Goal: Book appointment/travel/reservation

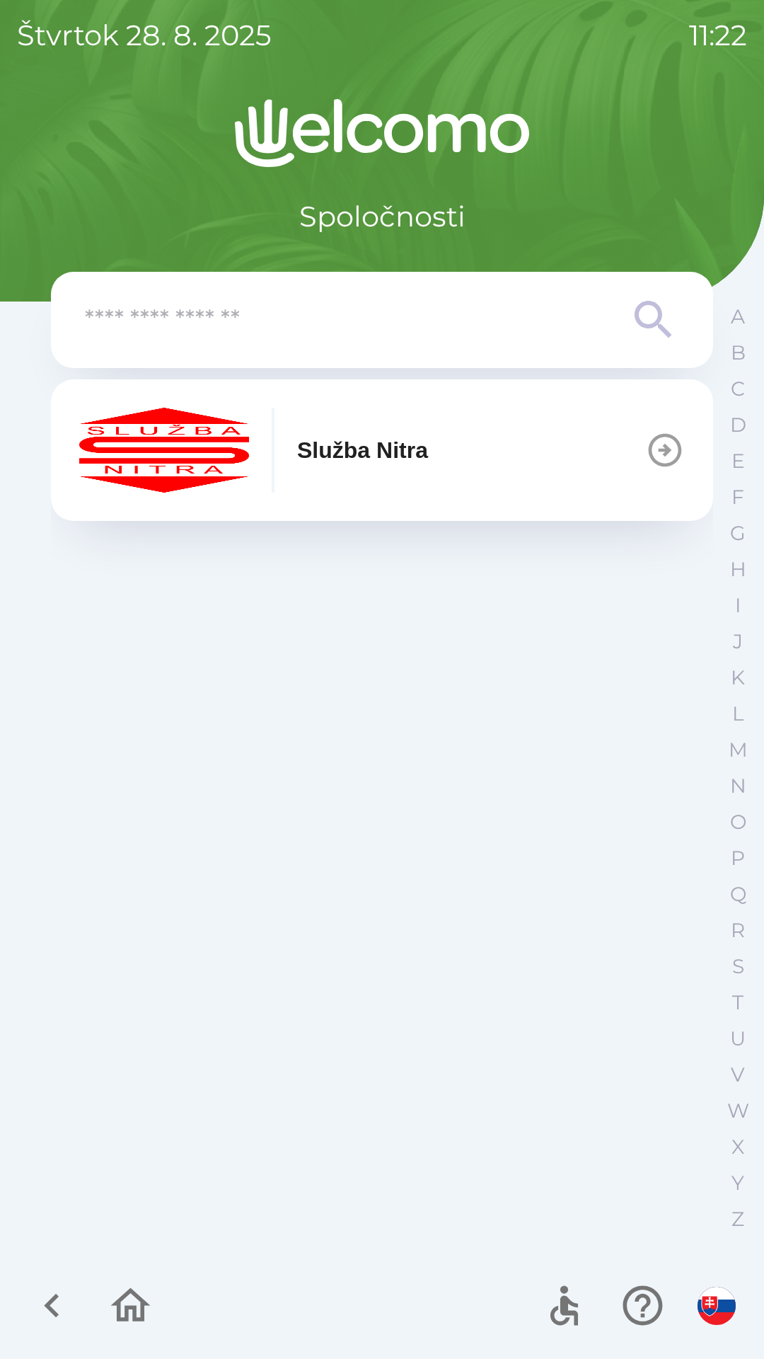
click at [246, 461] on img "button" at bounding box center [164, 450] width 170 height 85
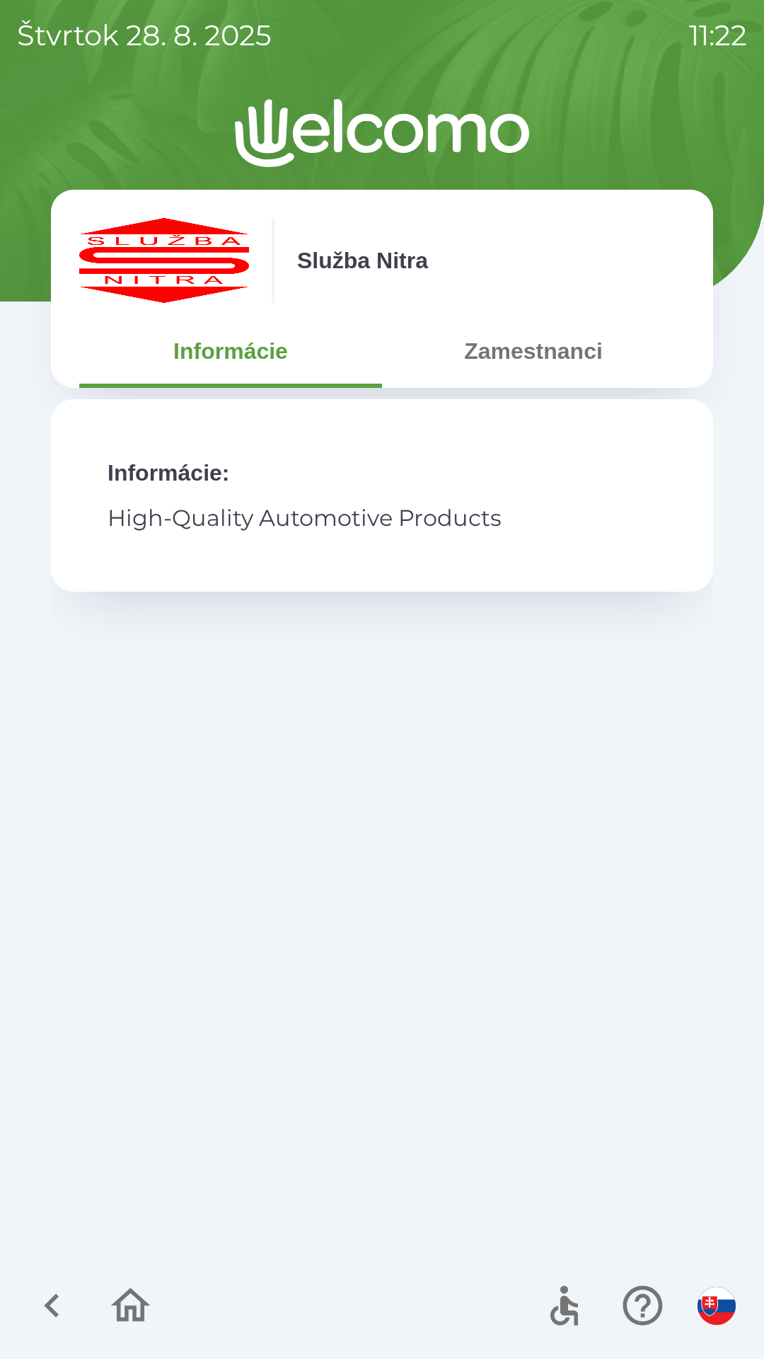
click at [527, 343] on button "Zamestnanci" at bounding box center [533, 351] width 303 height 51
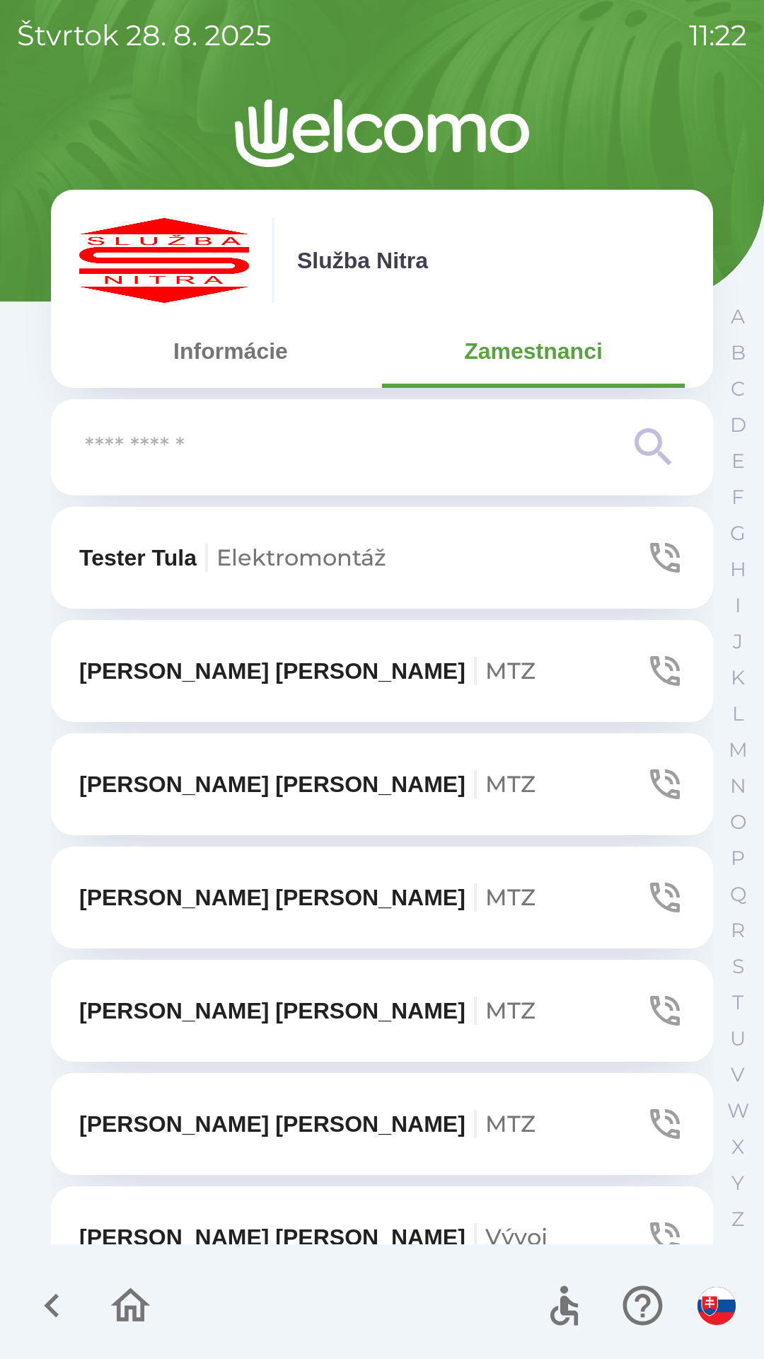
click at [229, 436] on input "text" at bounding box center [354, 447] width 538 height 39
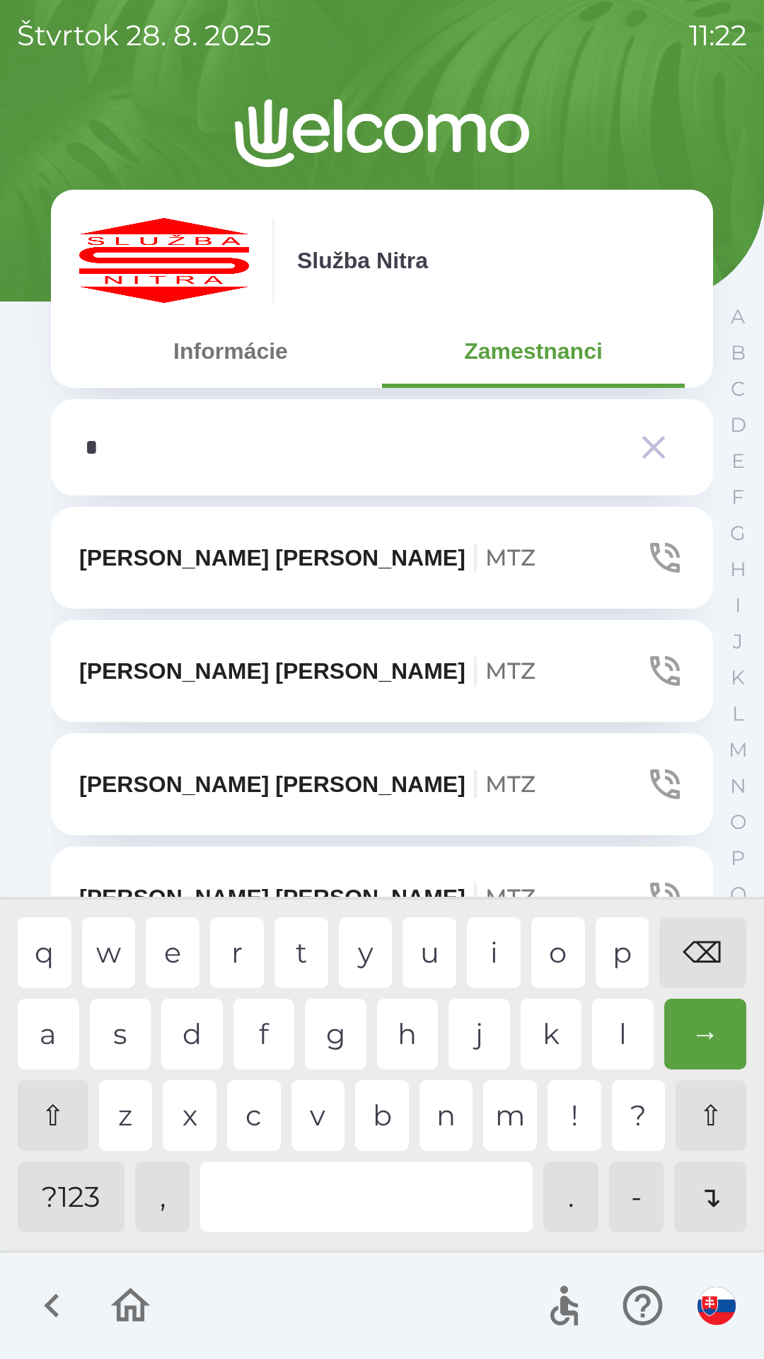
click at [447, 1109] on div "n" at bounding box center [447, 1115] width 54 height 71
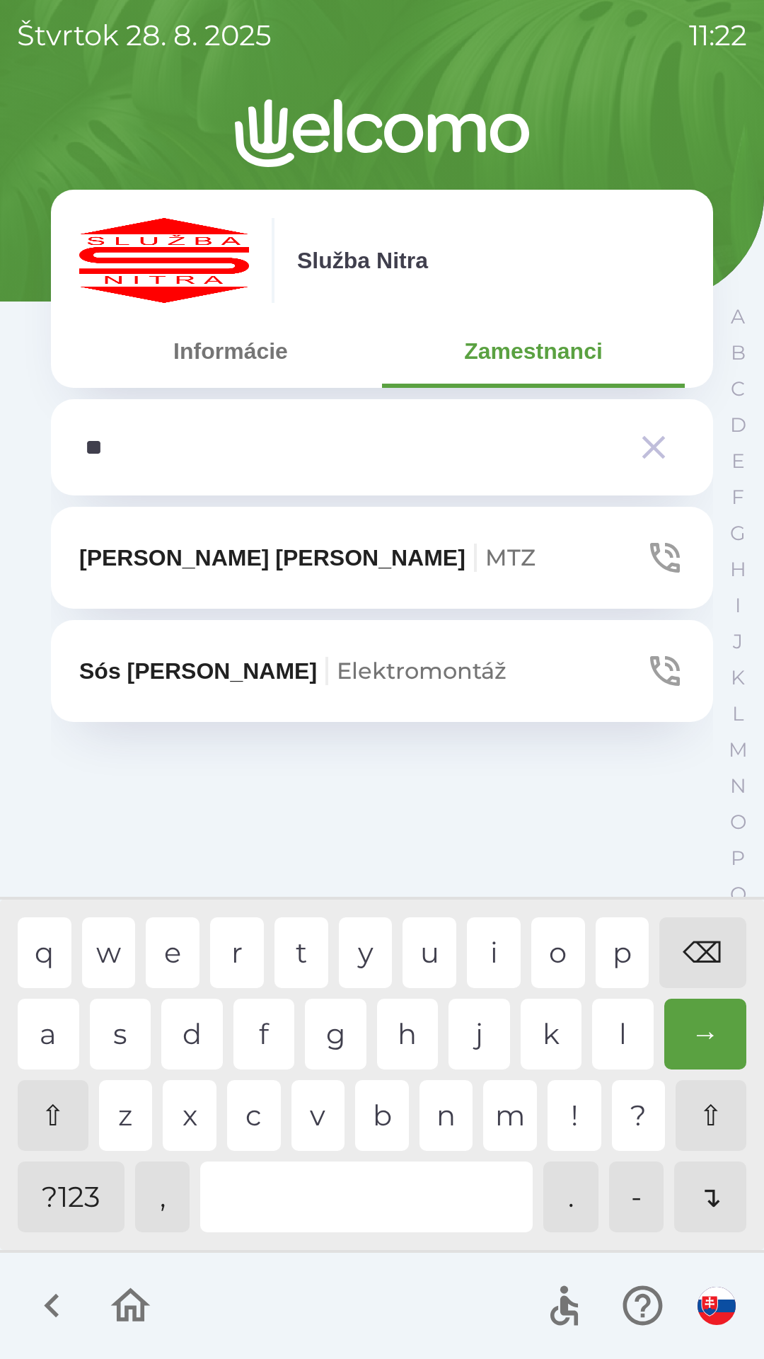
type input "***"
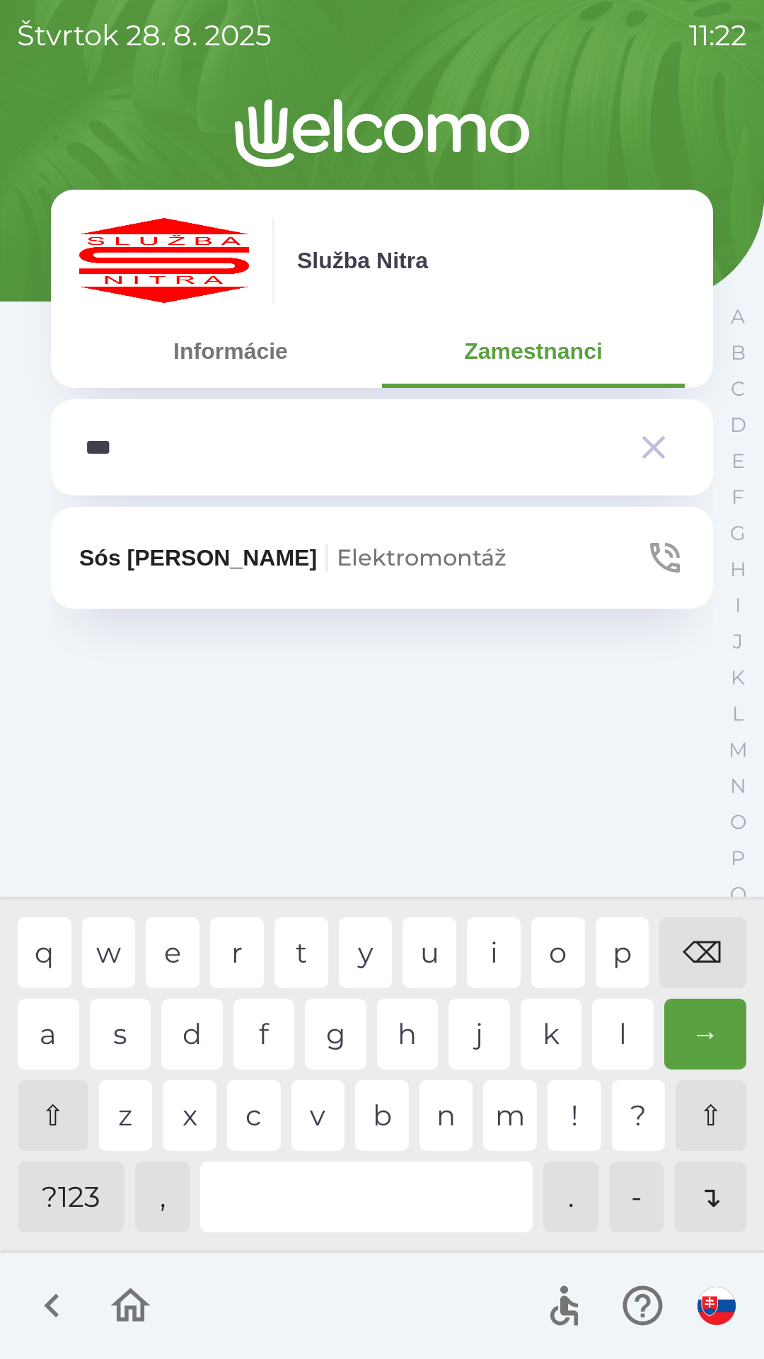
click at [228, 949] on div "r" at bounding box center [237, 952] width 54 height 71
click at [663, 561] on icon "button" at bounding box center [666, 558] width 40 height 40
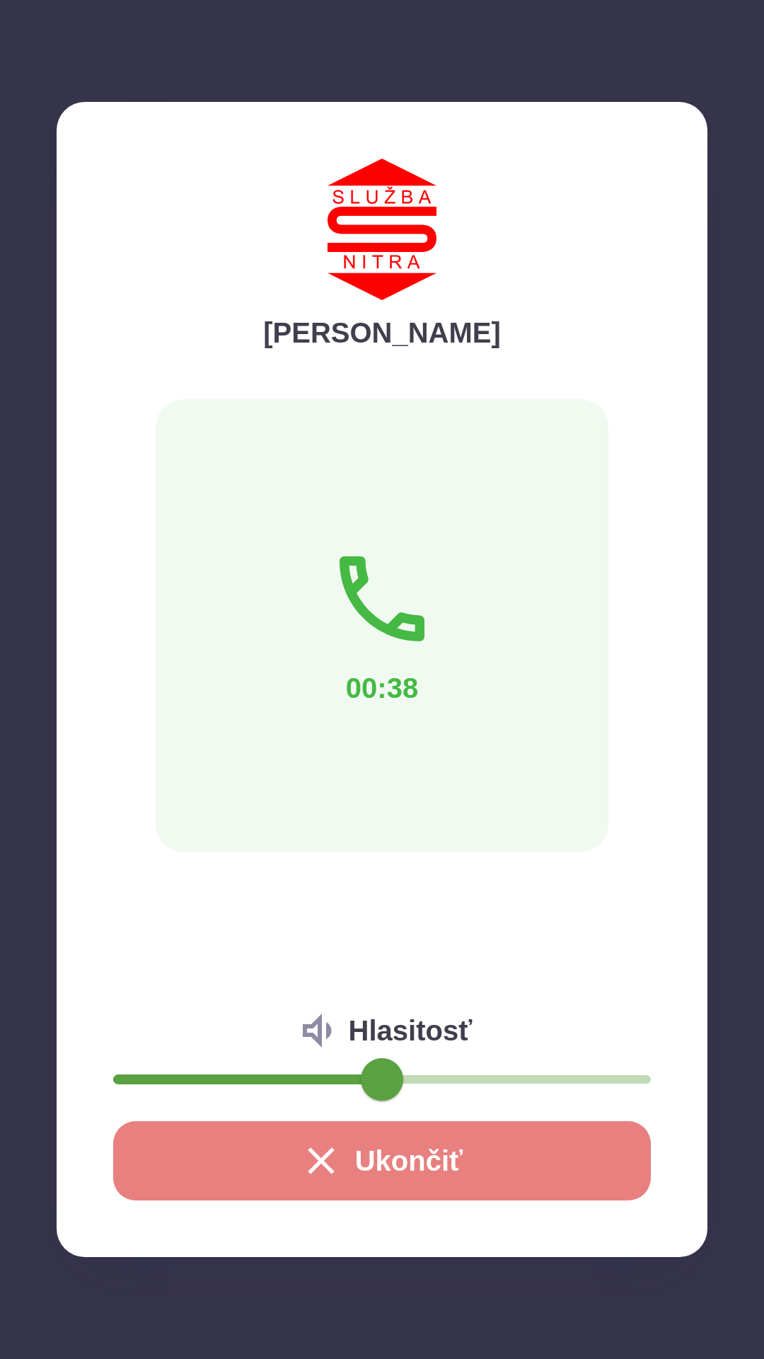
click at [412, 1152] on button "Ukončiť" at bounding box center [382, 1160] width 538 height 79
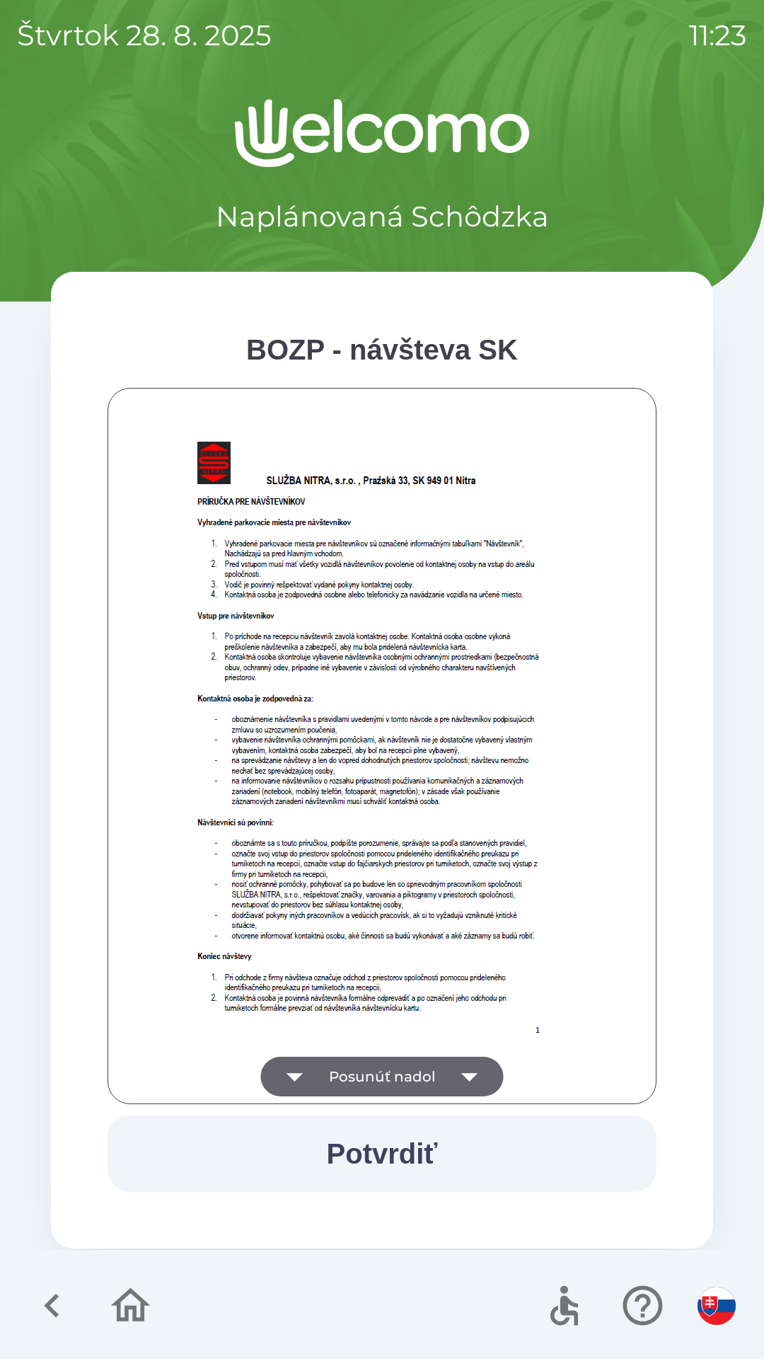
click at [470, 1069] on icon "button" at bounding box center [470, 1077] width 40 height 40
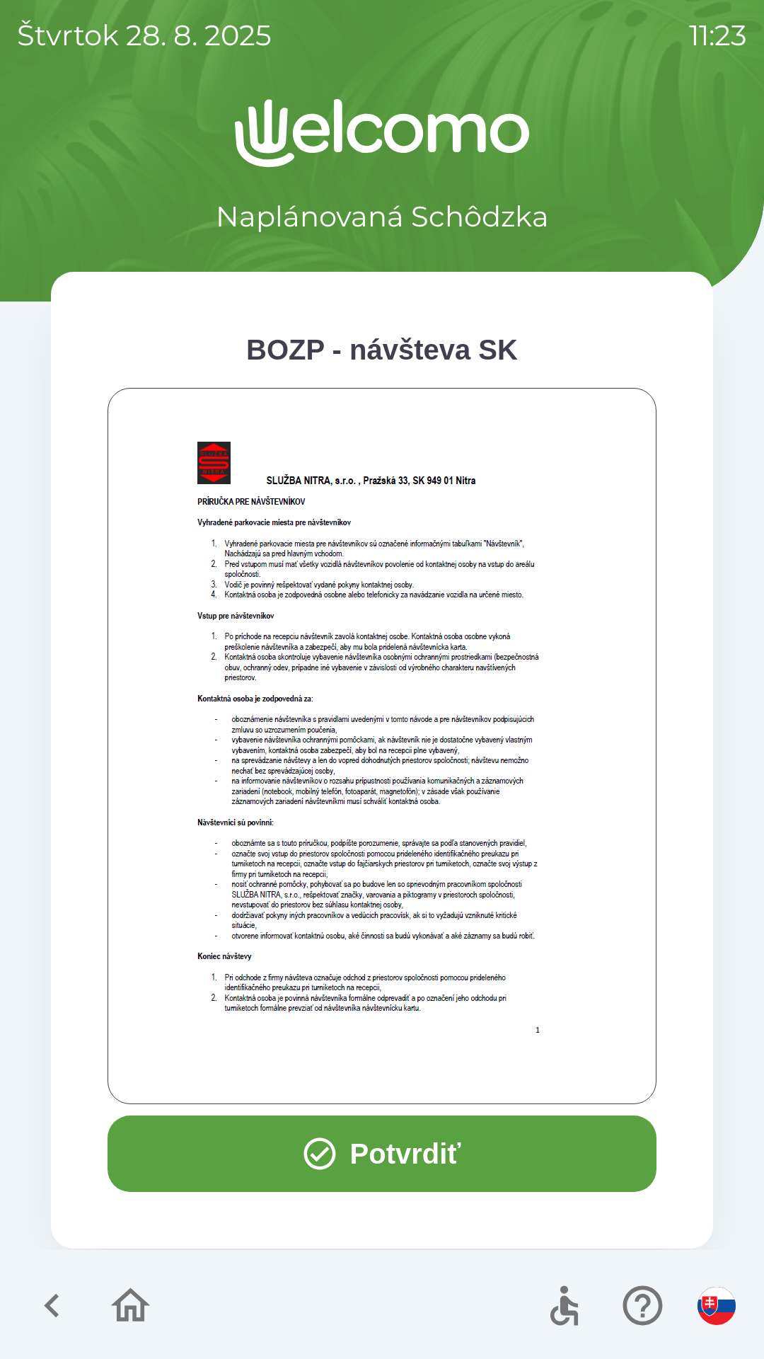
scroll to position [572, 0]
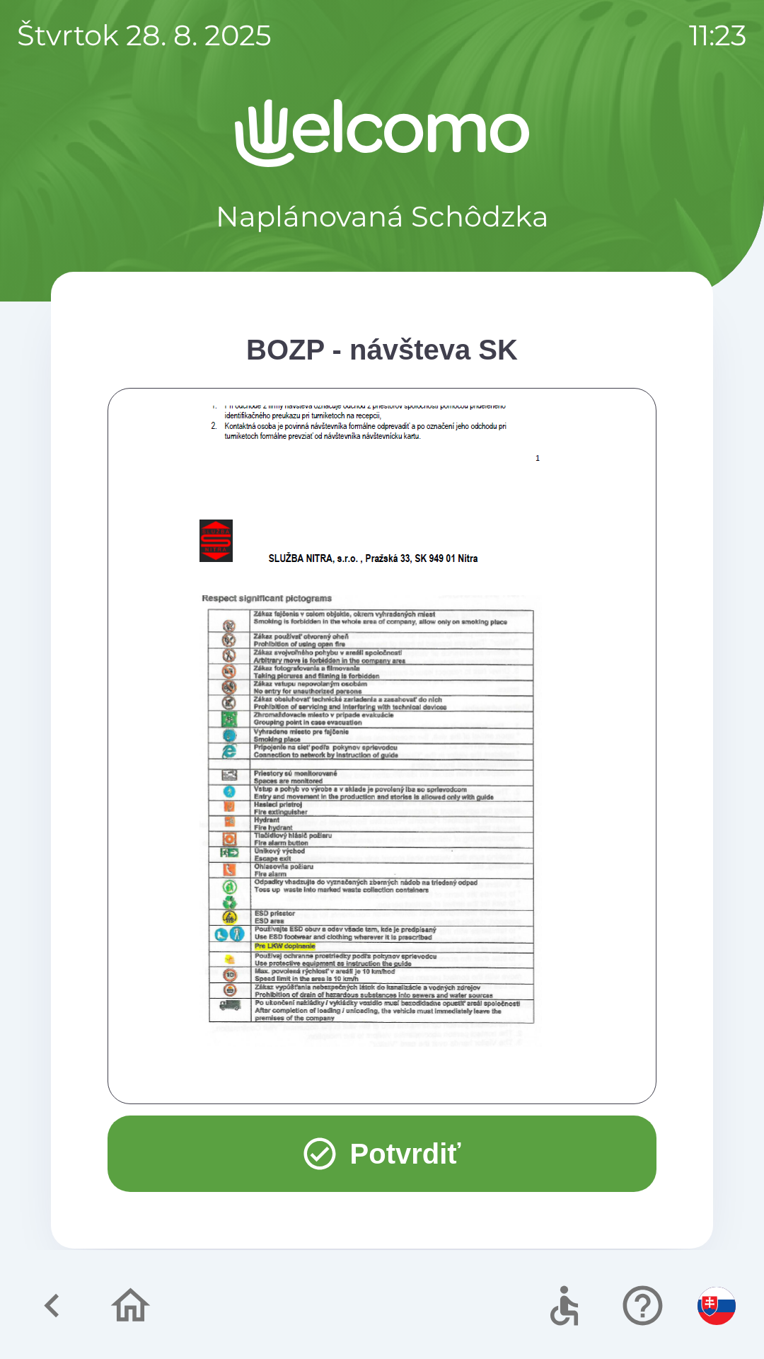
click at [419, 1152] on button "Potvrdiť" at bounding box center [382, 1154] width 549 height 76
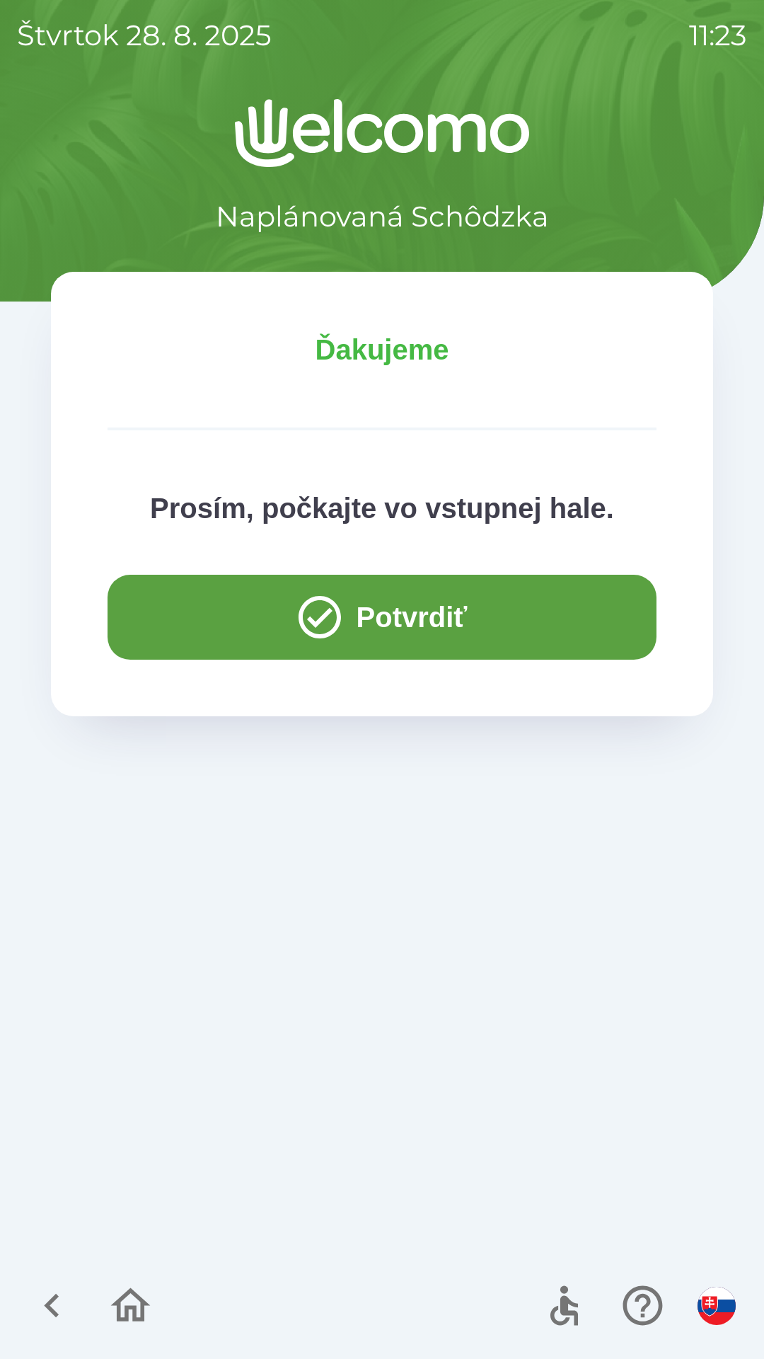
click at [389, 610] on button "Potvrdiť" at bounding box center [382, 617] width 549 height 85
